Goal: Information Seeking & Learning: Learn about a topic

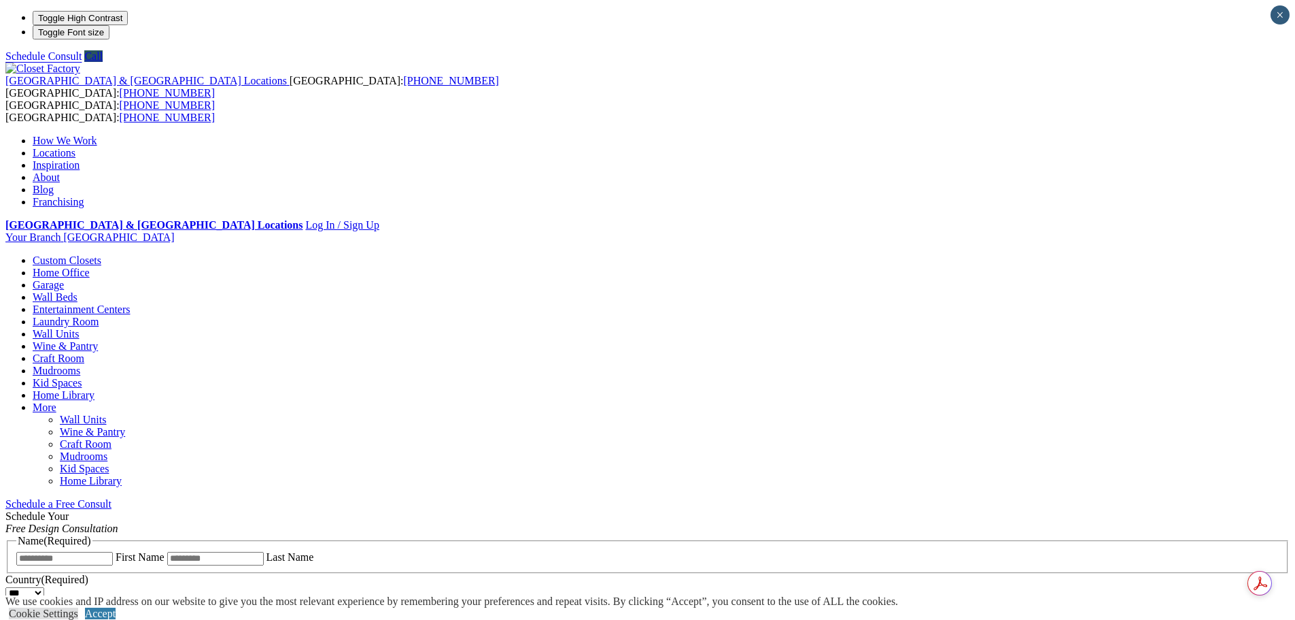
click at [98, 340] on link "Wine & Pantry" at bounding box center [65, 346] width 65 height 12
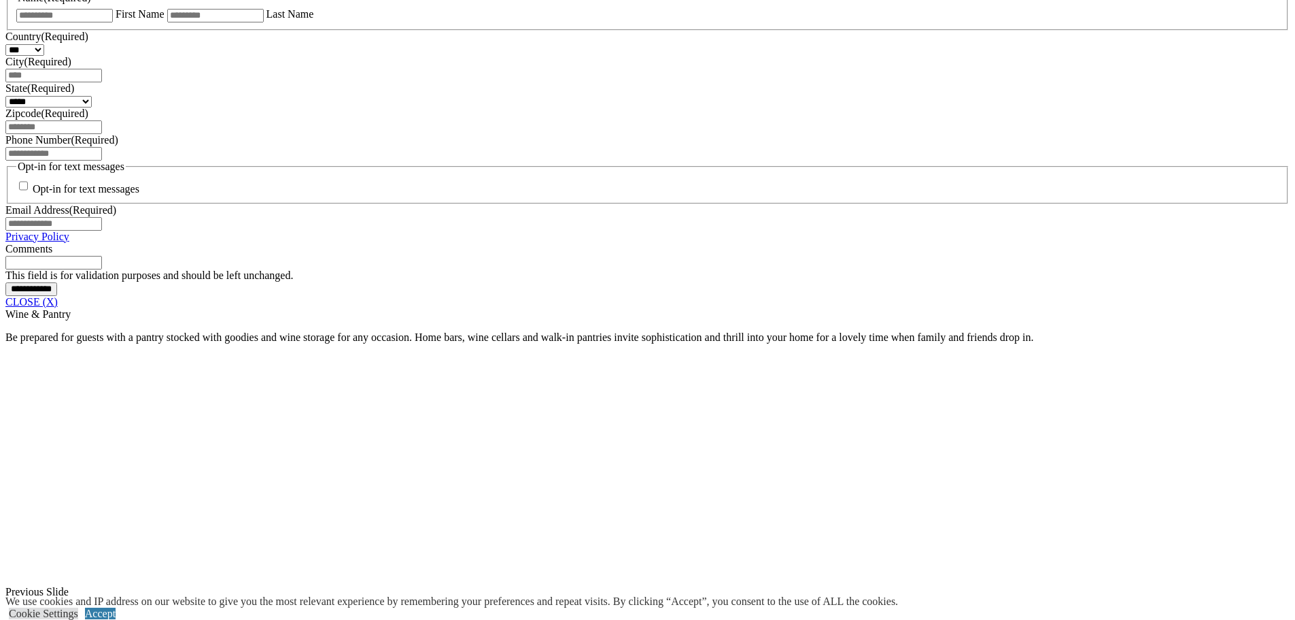
scroll to position [1156, 0]
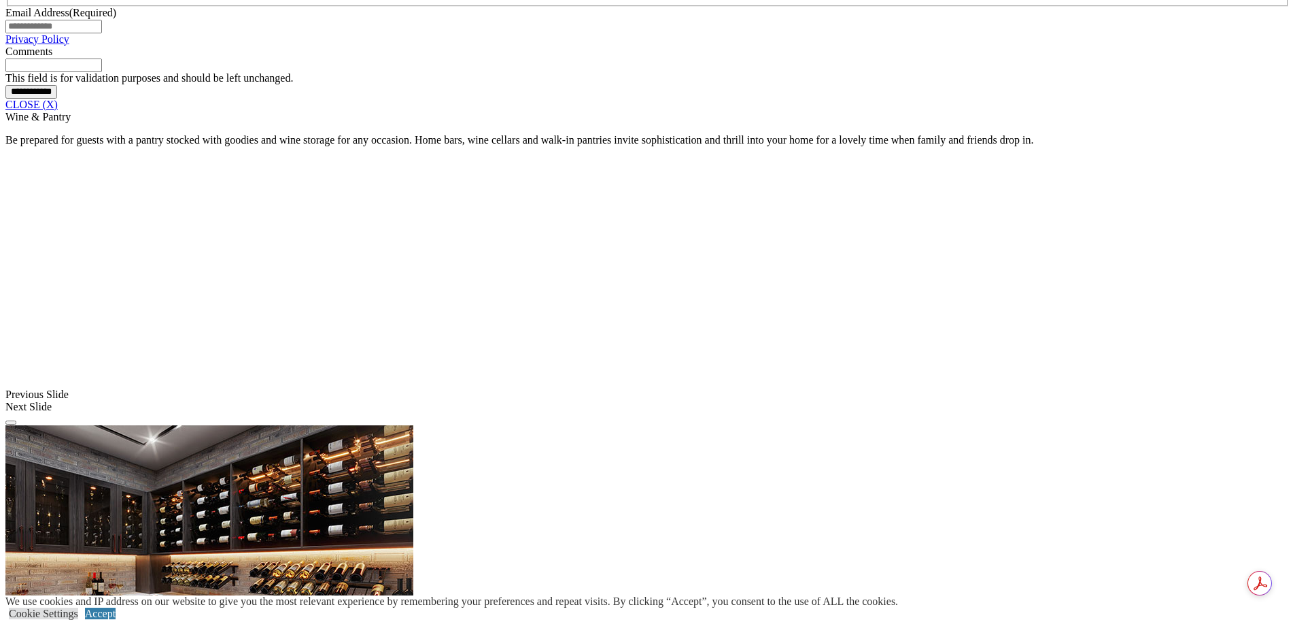
click at [58, 110] on link "CLOSE (X)" at bounding box center [31, 105] width 52 height 12
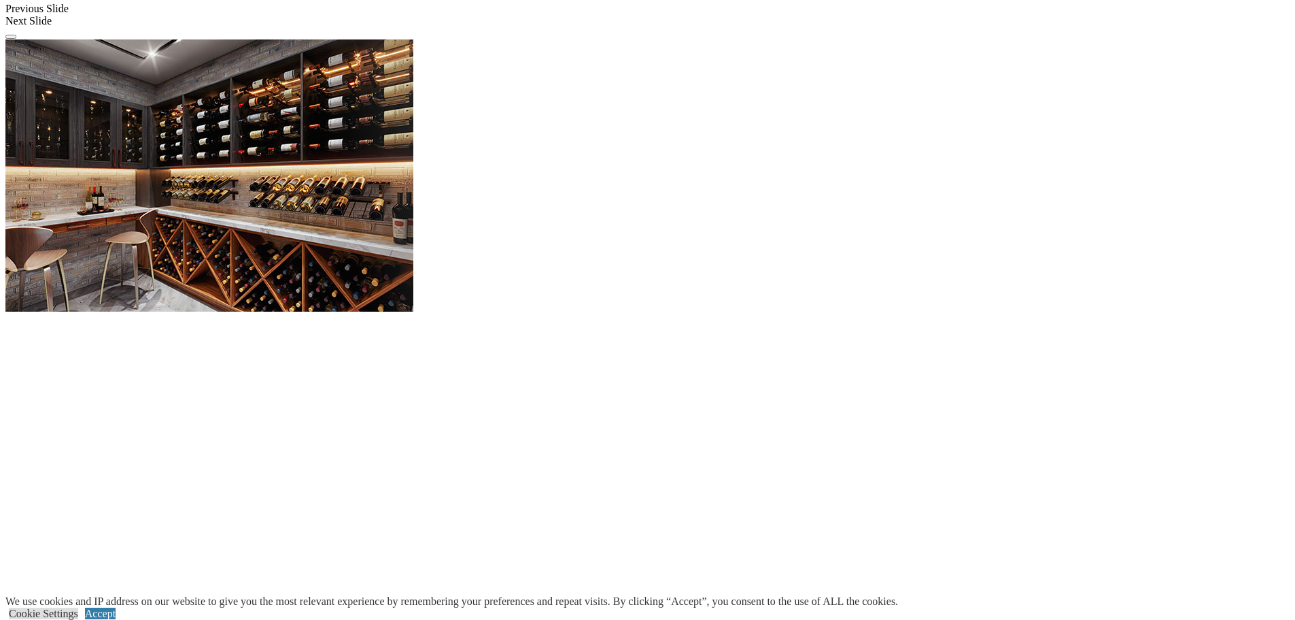
scroll to position [1292, 0]
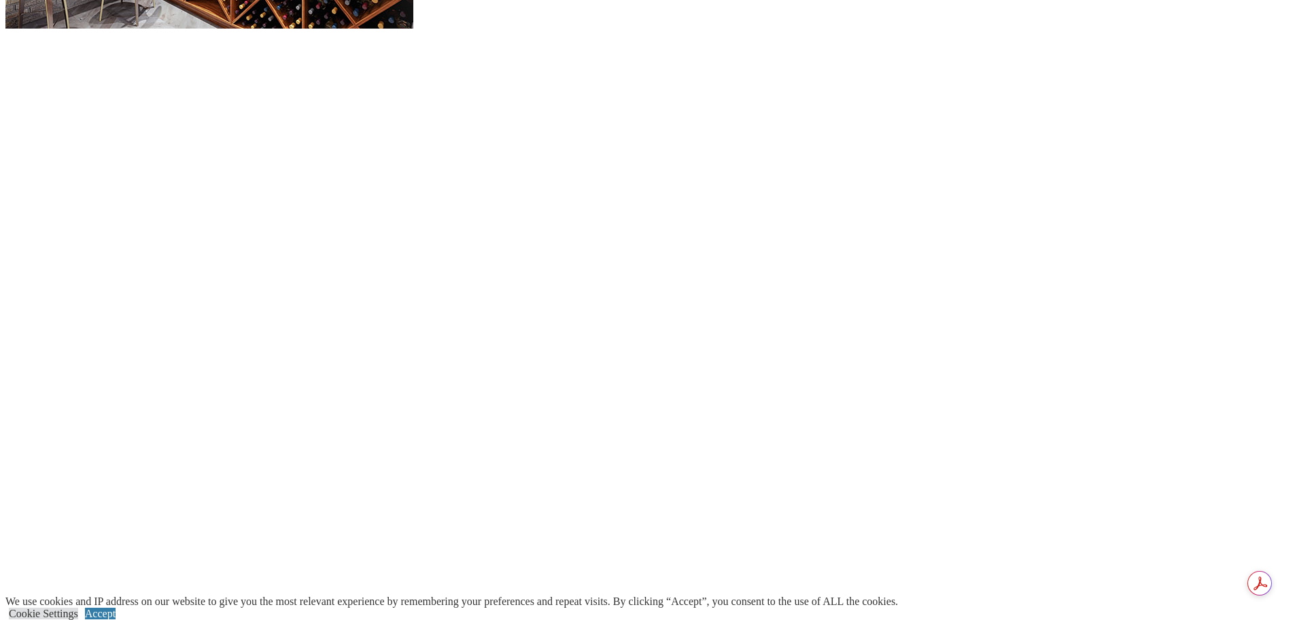
scroll to position [1496, 0]
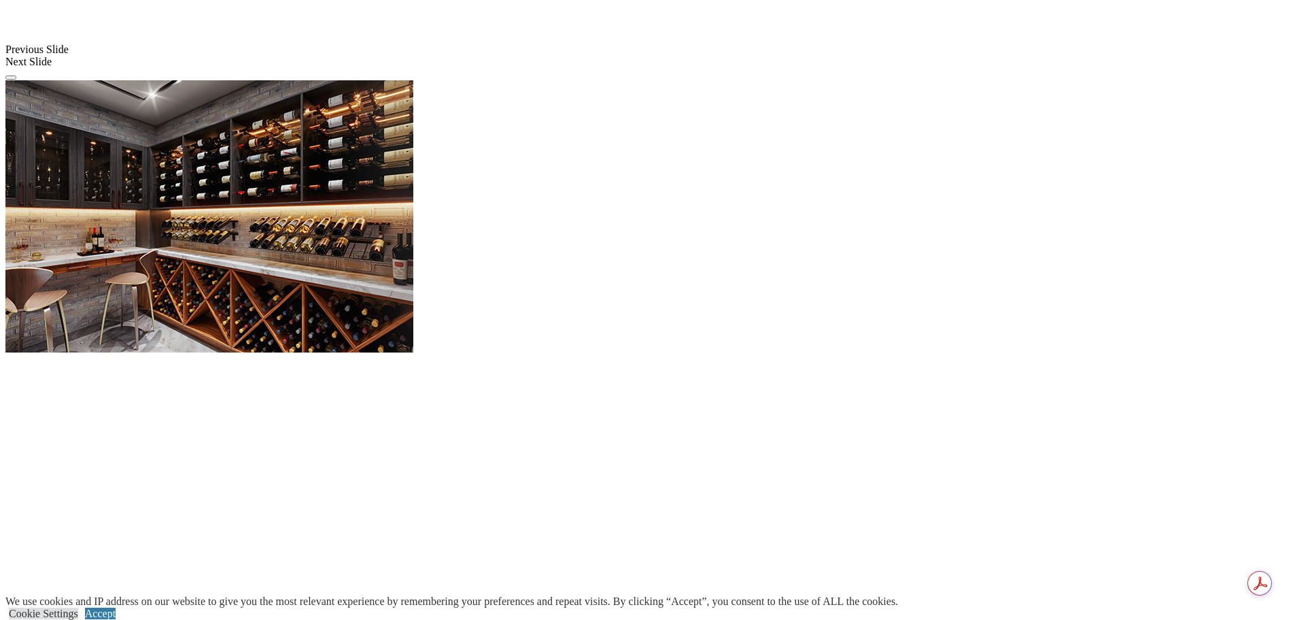
scroll to position [1156, 0]
